Goal: Task Accomplishment & Management: Manage account settings

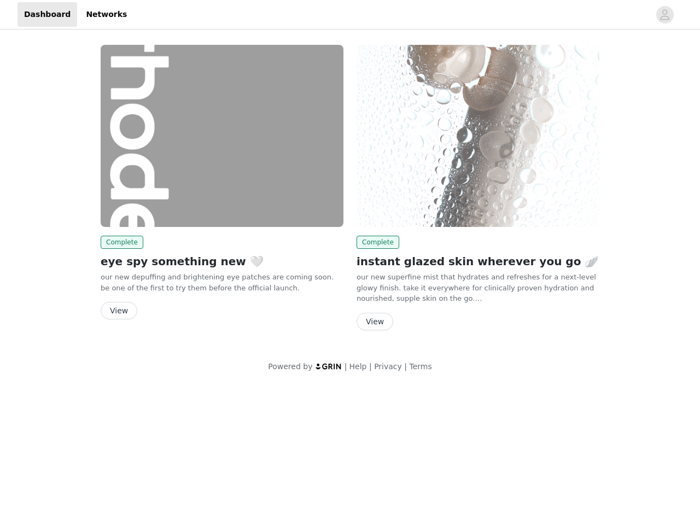
click at [350, 192] on div "Complete instant glazed skin wherever you go 🪽 our new superfine mist that hydr…" at bounding box center [478, 189] width 256 height 303
click at [350, 15] on div at bounding box center [391, 14] width 516 height 25
click at [665, 15] on icon "avatar" at bounding box center [664, 14] width 10 height 17
click at [120, 242] on div "Complete eye spy something new 🤍 our new depuffing and brightening eye patches …" at bounding box center [350, 209] width 700 height 354
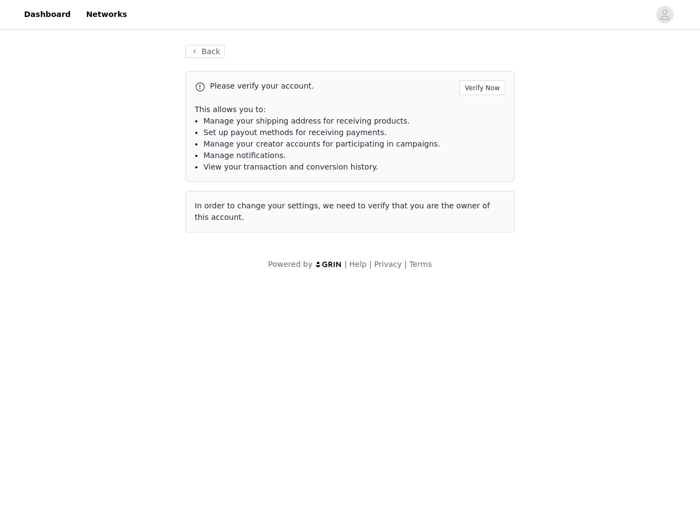
click at [118, 311] on body "Dashboard Networks Back Please verify your account. Verify Now This allows you …" at bounding box center [350, 262] width 700 height 525
click at [478, 136] on li "Set up payout methods for receiving payments." at bounding box center [354, 132] width 302 height 11
click at [376, 242] on div "Back Please verify your account. Verify Now This allows you to: Manage your shi…" at bounding box center [349, 145] width 355 height 227
click at [374, 322] on body "Dashboard Networks Back Please verify your account. Verify Now This allows you …" at bounding box center [350, 262] width 700 height 525
